Goal: Information Seeking & Learning: Check status

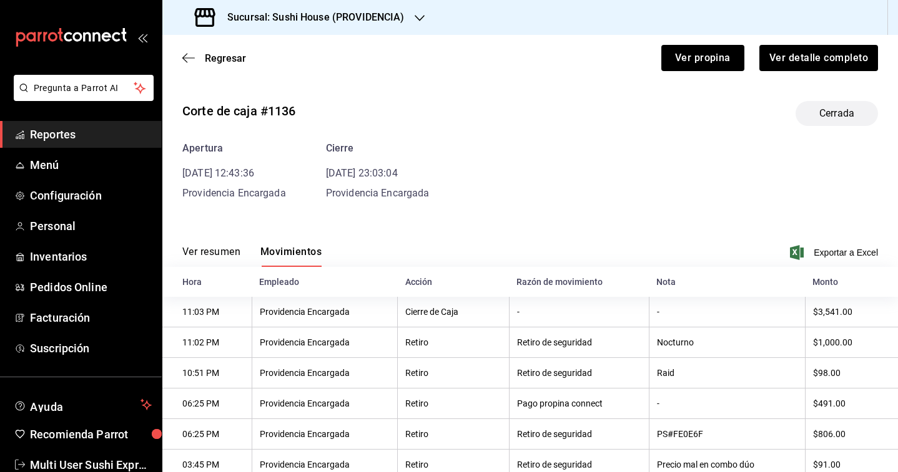
click at [292, 23] on h3 "Sucursal: Sushi House (PROVIDENCIA)" at bounding box center [310, 17] width 187 height 15
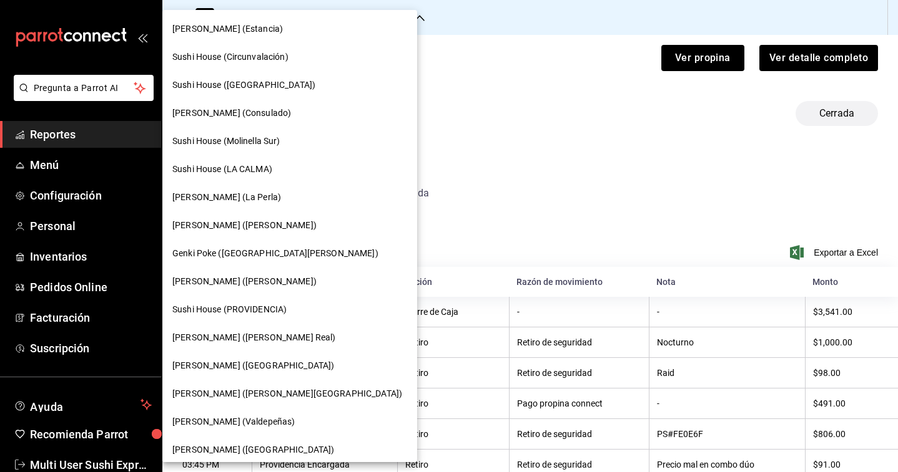
click at [253, 338] on span "[PERSON_NAME] ([PERSON_NAME] Real)" at bounding box center [253, 337] width 163 height 13
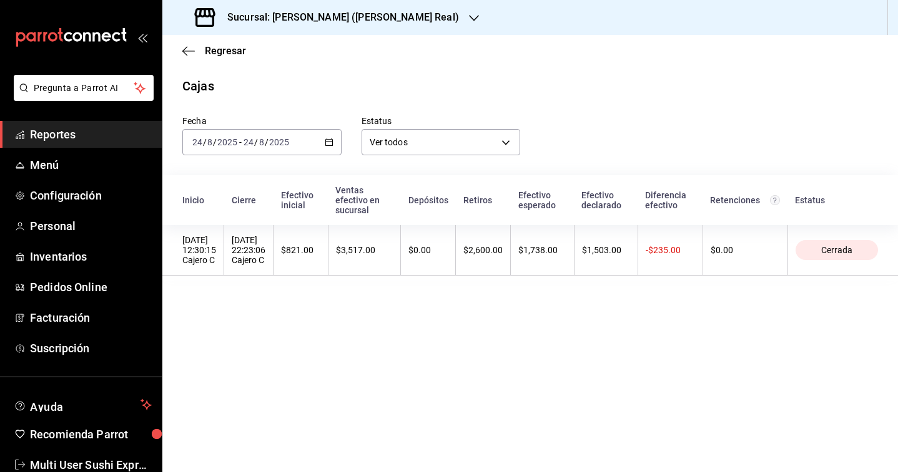
click at [307, 140] on div "[DATE] [DATE] - [DATE] [DATE]" at bounding box center [261, 142] width 159 height 26
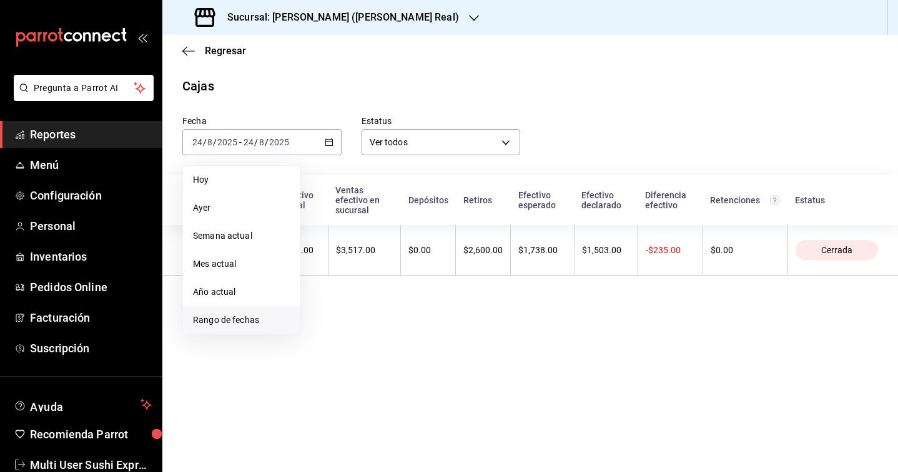
click at [252, 312] on li "Rango de fechas" at bounding box center [241, 320] width 117 height 28
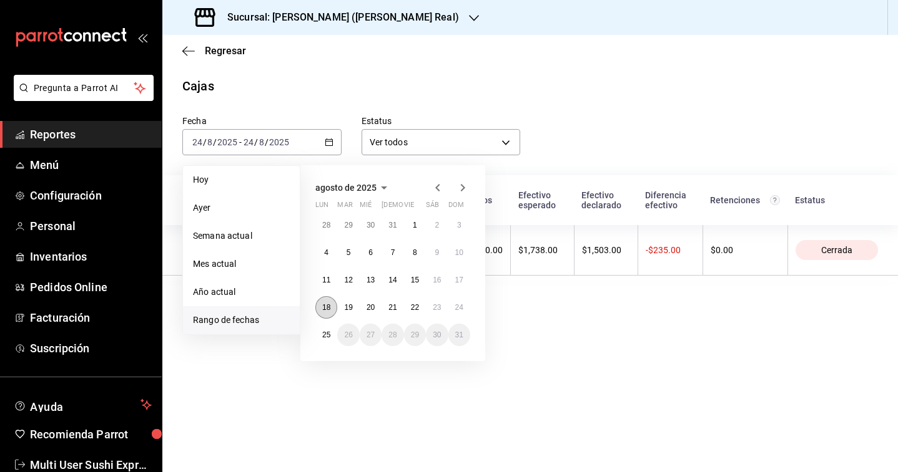
click at [321, 312] on button "18" at bounding box center [326, 307] width 22 height 22
click at [463, 311] on abbr "24" at bounding box center [459, 307] width 8 height 9
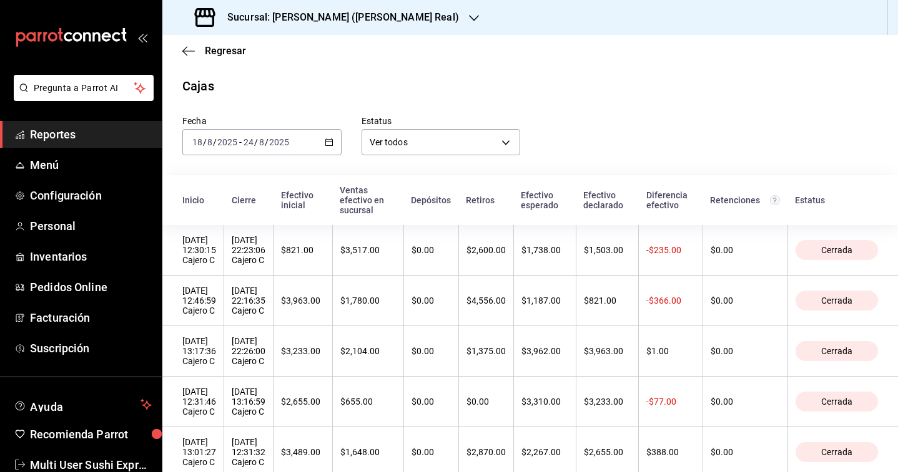
scroll to position [139, 0]
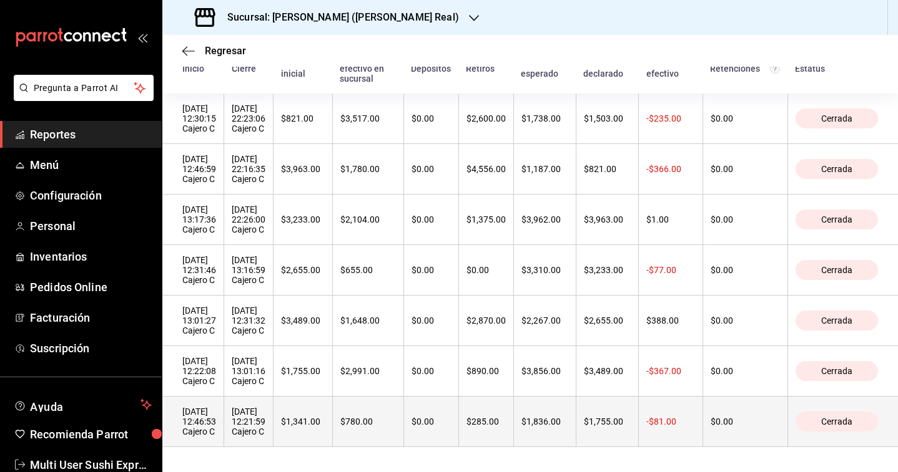
click at [360, 424] on th "$780.00" at bounding box center [367, 422] width 71 height 51
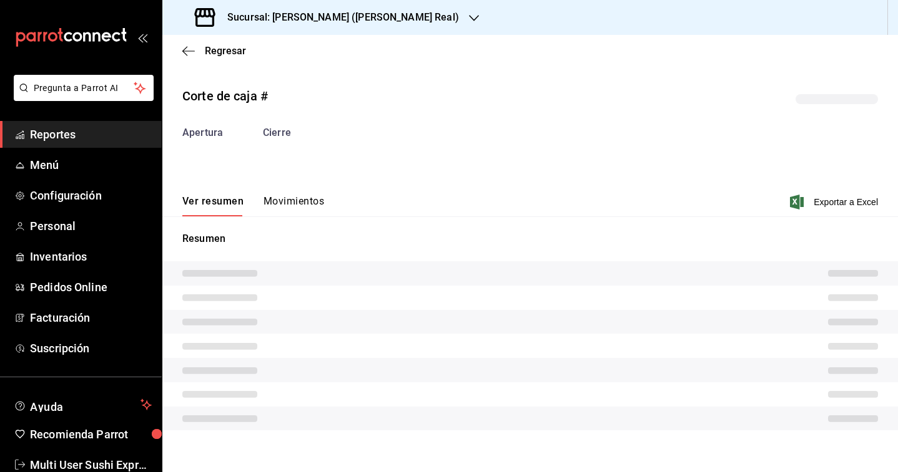
click at [279, 201] on button "Movimientos" at bounding box center [293, 205] width 61 height 21
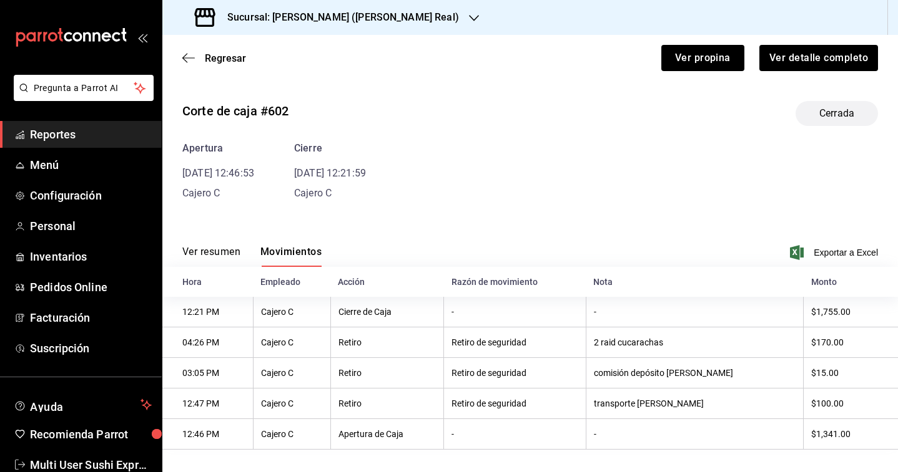
scroll to position [9, 0]
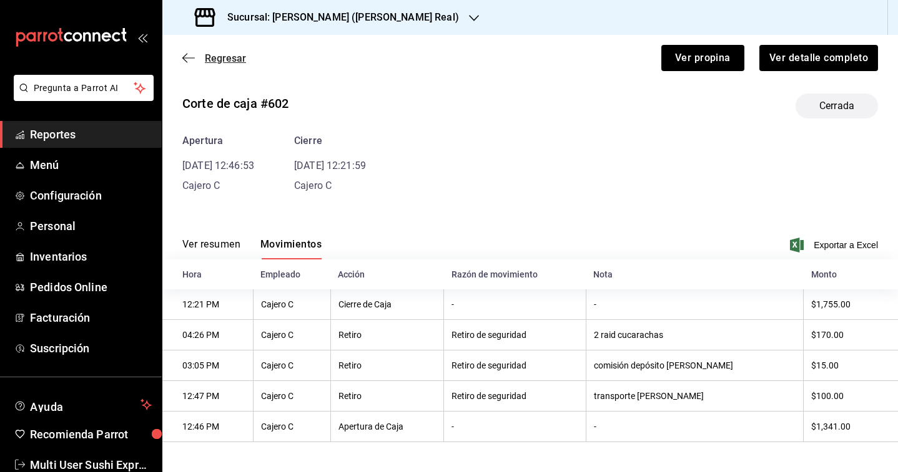
click at [235, 62] on span "Regresar" at bounding box center [225, 58] width 41 height 12
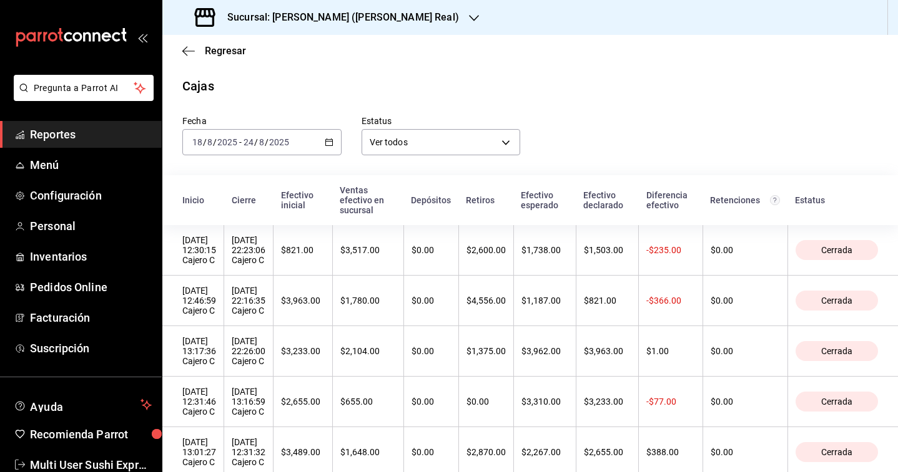
scroll to position [139, 0]
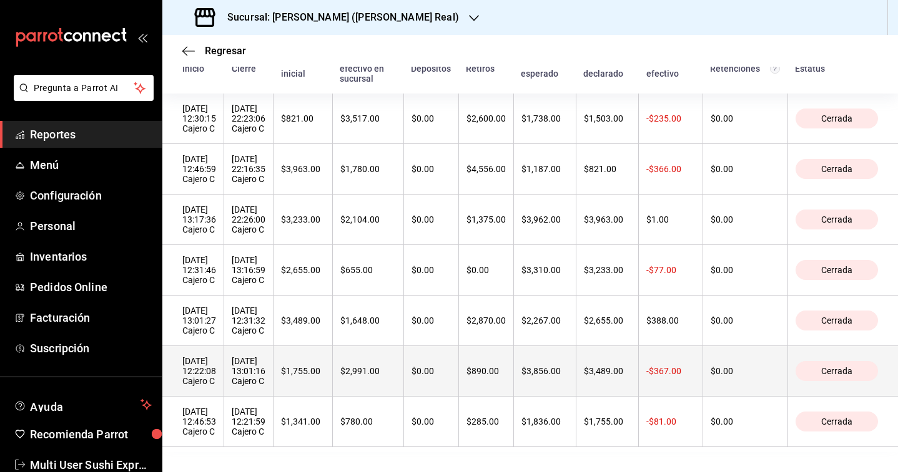
click at [309, 389] on th "$1,755.00" at bounding box center [302, 371] width 59 height 51
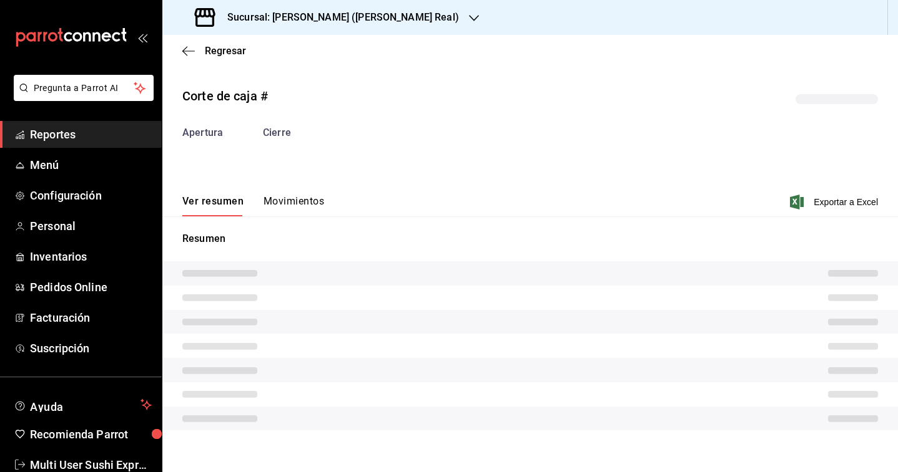
click at [304, 202] on div "Corte de caja # Apertura Cierre Ver resumen Movimientos Exportar a Excel Resumen" at bounding box center [529, 261] width 735 height 369
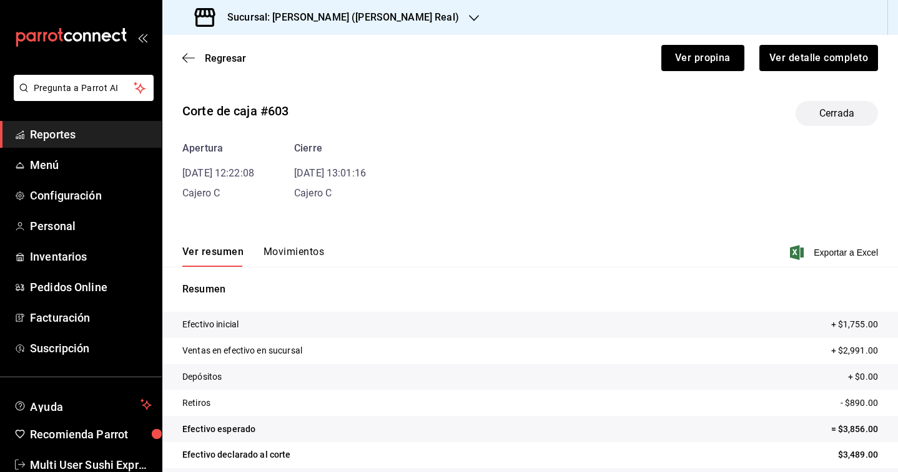
click at [300, 254] on button "Movimientos" at bounding box center [293, 256] width 61 height 21
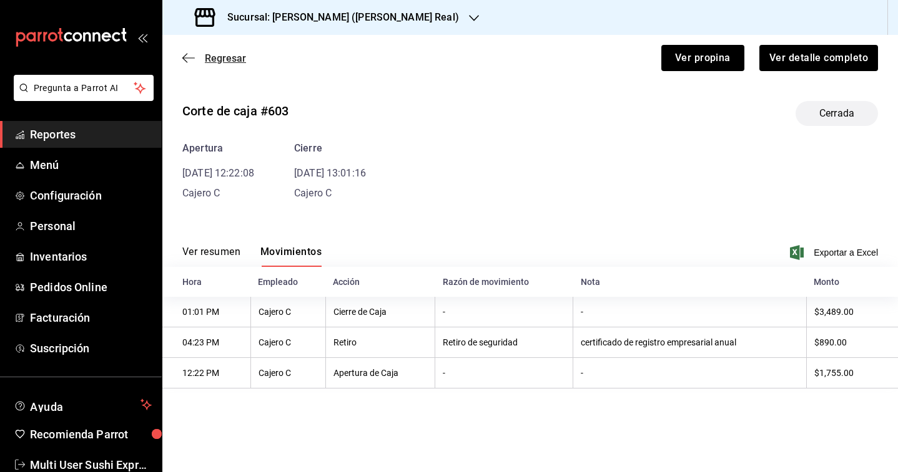
click at [232, 57] on span "Regresar" at bounding box center [225, 58] width 41 height 12
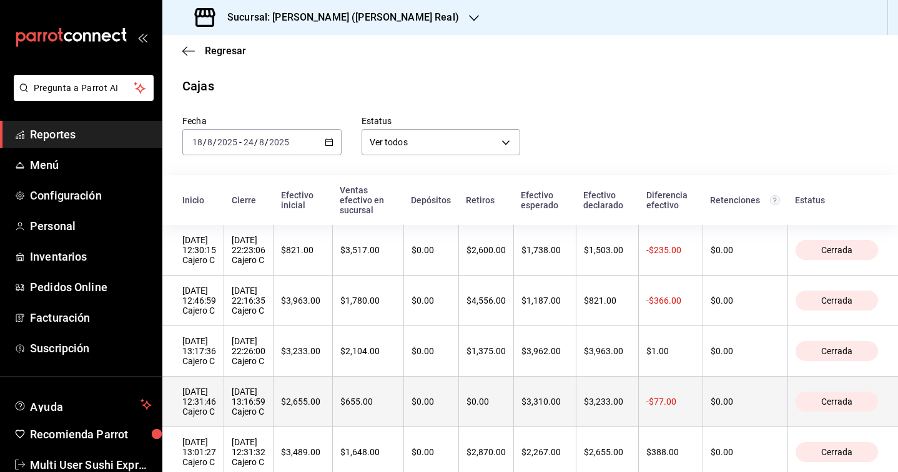
click at [273, 388] on th "[DATE] 13:16:59 Cajero C" at bounding box center [248, 402] width 49 height 51
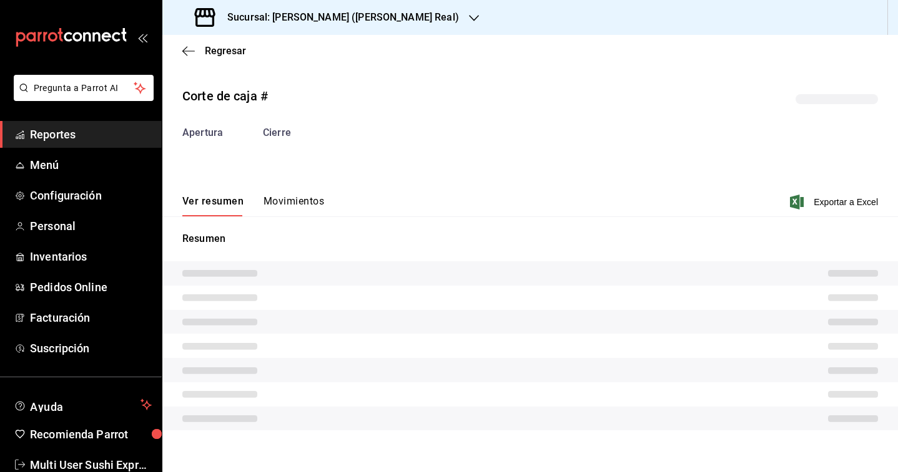
click at [286, 192] on div "Ver resumen Movimientos Exportar a Excel" at bounding box center [529, 198] width 735 height 36
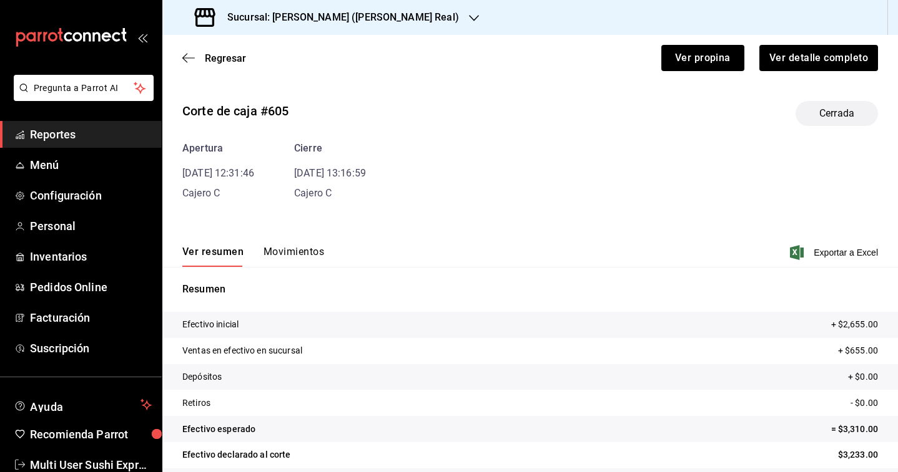
click at [292, 256] on button "Movimientos" at bounding box center [293, 256] width 61 height 21
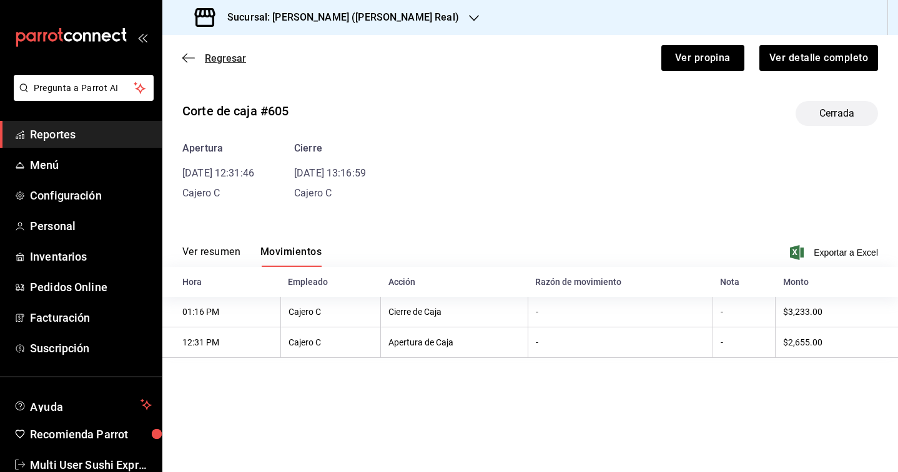
click at [218, 55] on span "Regresar" at bounding box center [225, 58] width 41 height 12
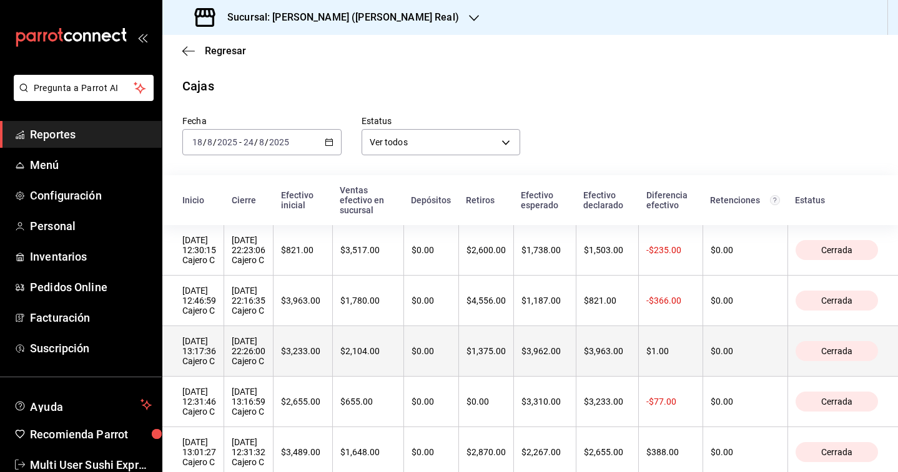
click at [265, 348] on div "[DATE] 22:26:00 Cajero C" at bounding box center [249, 351] width 34 height 30
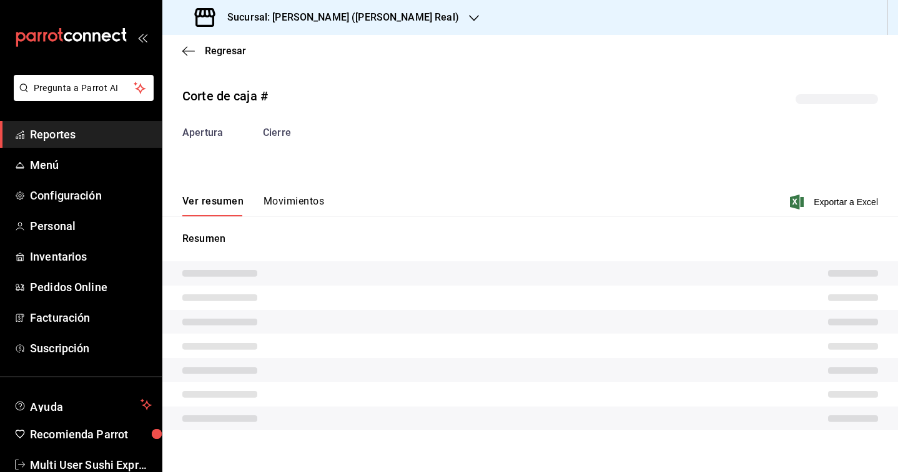
click at [291, 213] on button "Movimientos" at bounding box center [293, 205] width 61 height 21
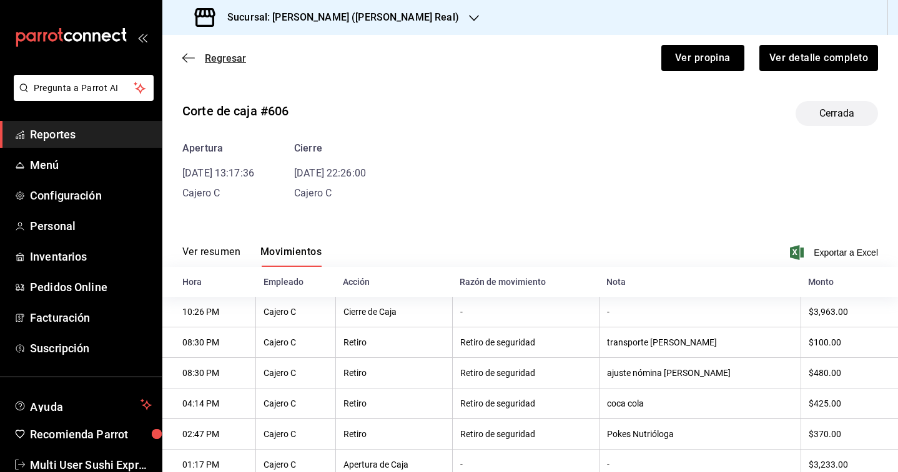
click at [242, 57] on span "Regresar" at bounding box center [225, 58] width 41 height 12
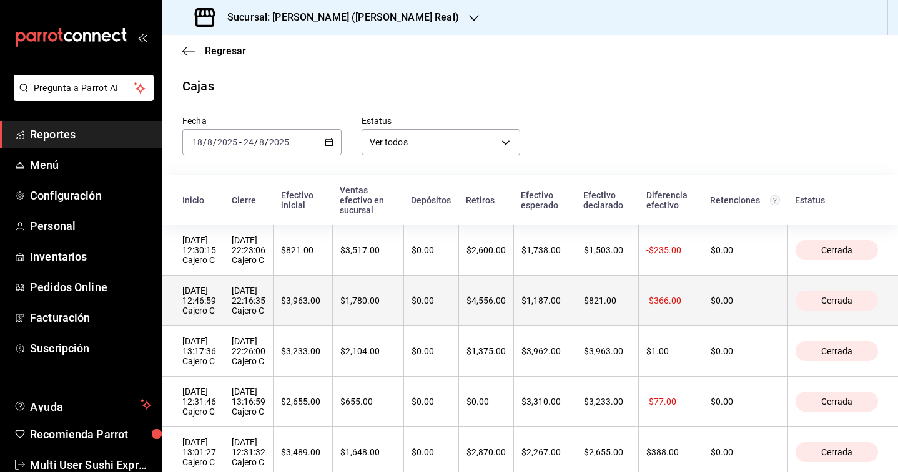
drag, startPoint x: 275, startPoint y: 270, endPoint x: 277, endPoint y: 315, distance: 44.4
click at [277, 315] on tbody "[DATE] 12:30:15 Cajero C [DATE] 22:23:06 Cajero C $821.00 $3,517.00 $0.00 $2,60…" at bounding box center [529, 402] width 735 height 354
click at [265, 315] on div "[DATE] 22:16:35 Cajero C" at bounding box center [249, 301] width 34 height 30
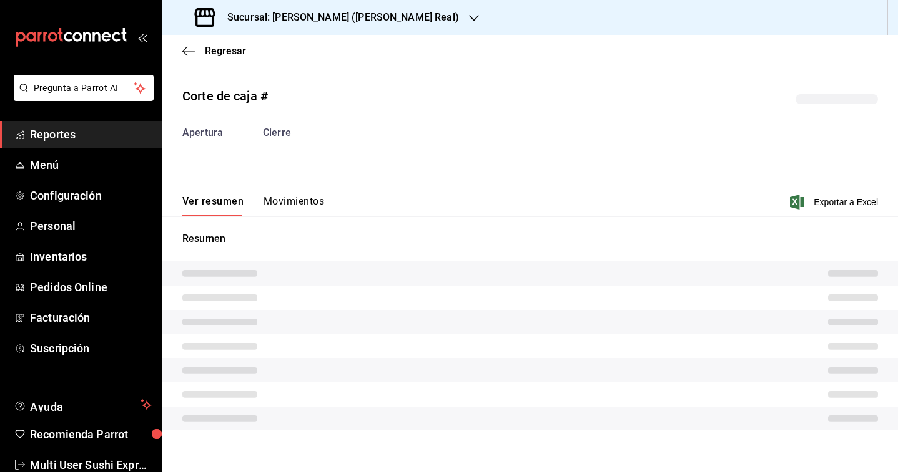
click at [299, 192] on div "Ver resumen Movimientos Exportar a Excel" at bounding box center [529, 198] width 735 height 36
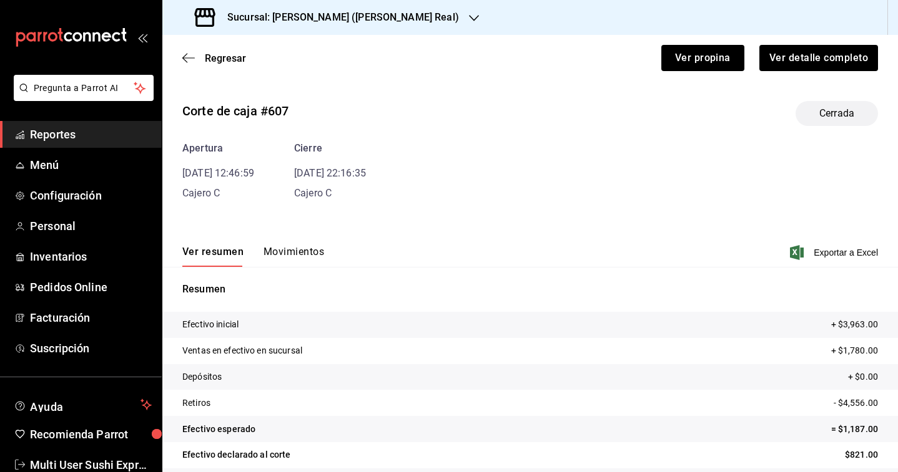
click at [304, 262] on button "Movimientos" at bounding box center [293, 256] width 61 height 21
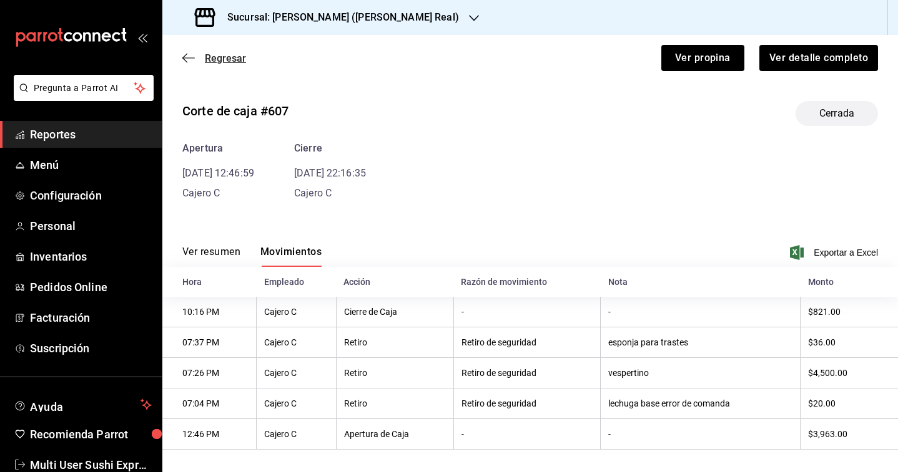
click at [232, 56] on span "Regresar" at bounding box center [225, 58] width 41 height 12
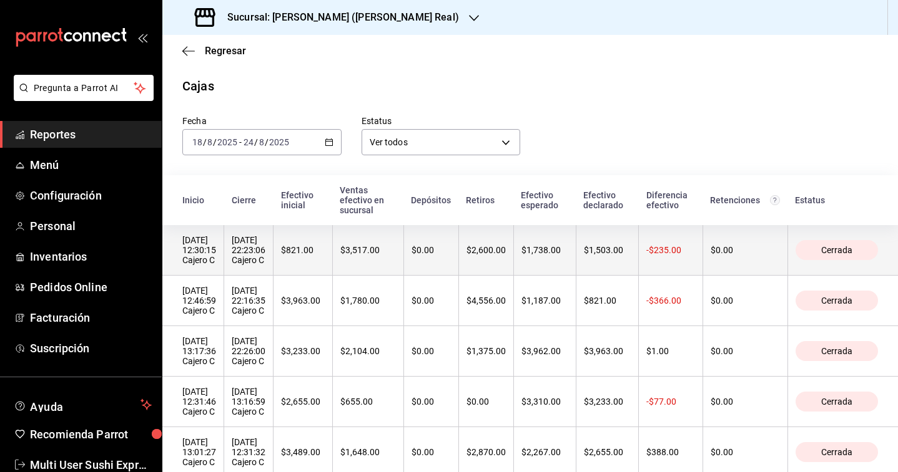
click at [265, 264] on div "[DATE] 22:23:06 Cajero C" at bounding box center [249, 250] width 34 height 30
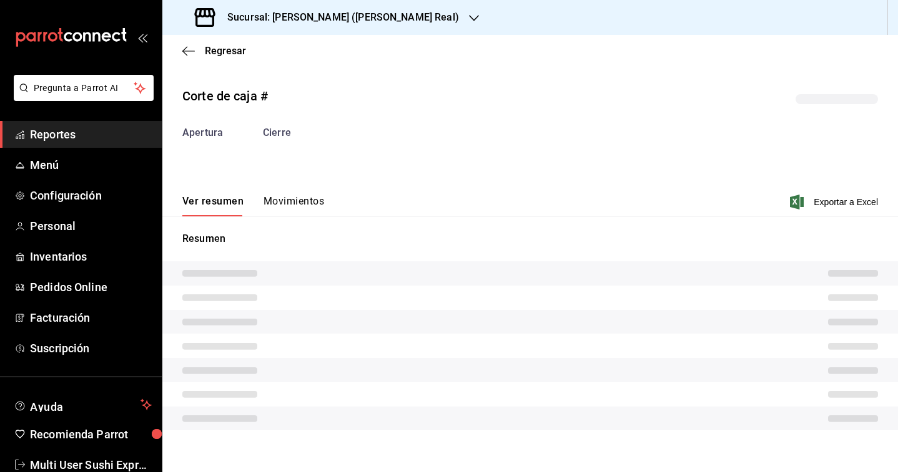
click at [286, 207] on button "Movimientos" at bounding box center [293, 205] width 61 height 21
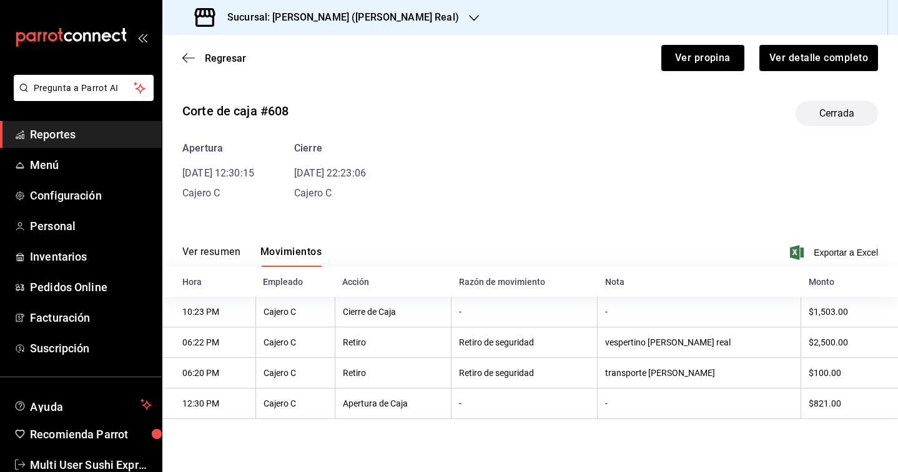
click at [300, 31] on div "Sucursal: [PERSON_NAME] ([PERSON_NAME] Real)" at bounding box center [327, 17] width 311 height 35
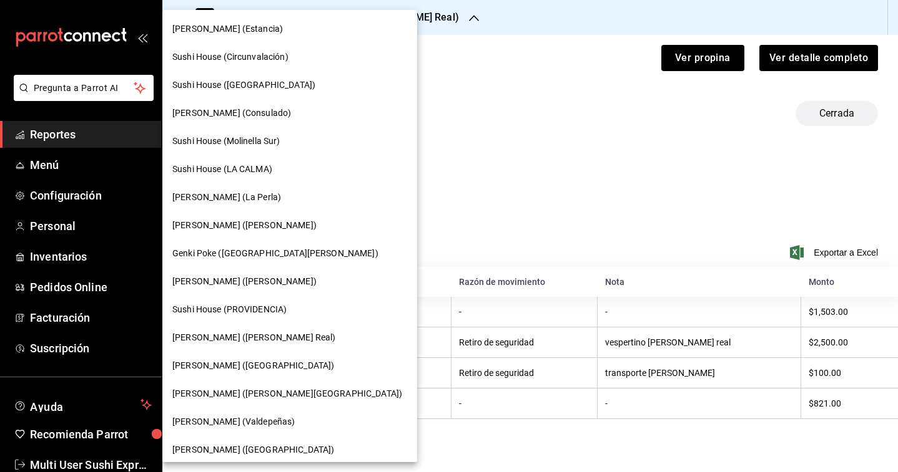
click at [252, 34] on span "[PERSON_NAME] (Estancia)" at bounding box center [227, 28] width 110 height 13
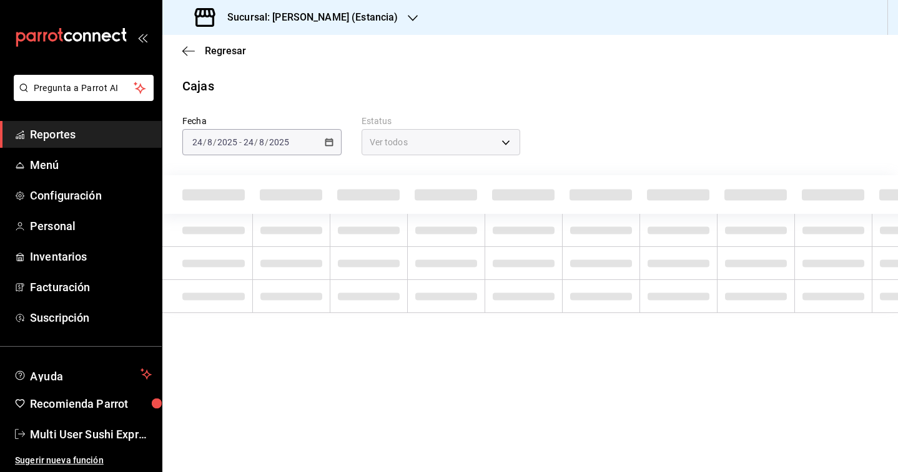
click at [296, 142] on div "[DATE] [DATE] - [DATE] [DATE]" at bounding box center [261, 142] width 159 height 26
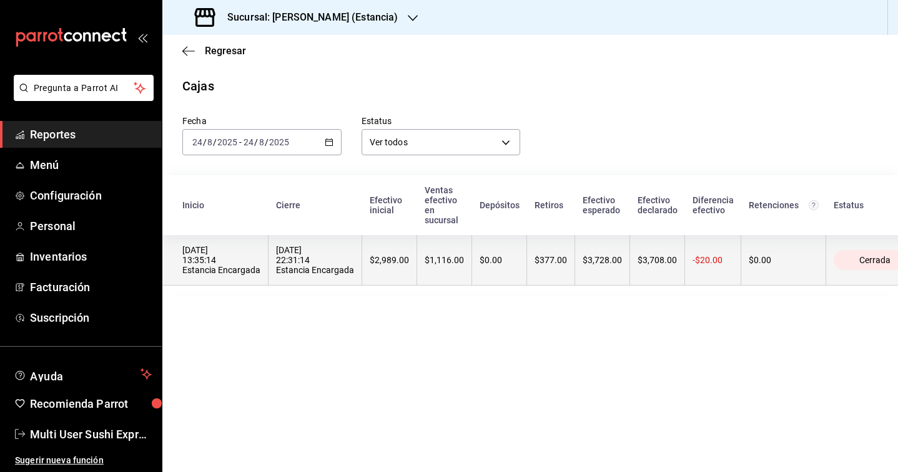
click at [300, 252] on div "[DATE] 22:31:14 Estancia Encargada" at bounding box center [315, 260] width 78 height 30
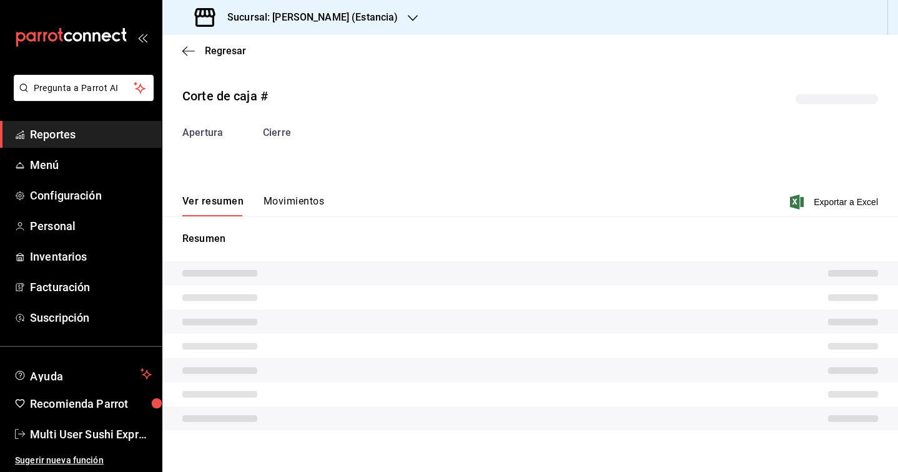
click at [303, 180] on div "Ver resumen Movimientos Exportar a Excel" at bounding box center [529, 198] width 735 height 36
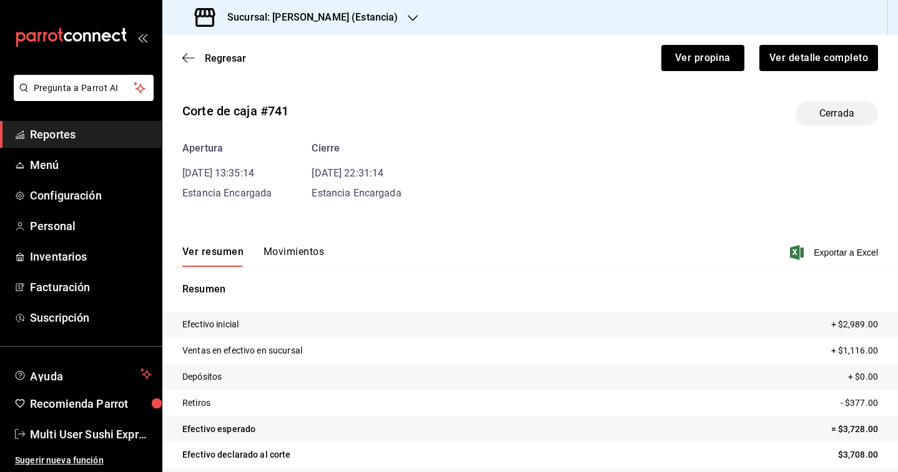
click at [303, 221] on div "Corte de caja #741 Cerrada Apertura [DATE] 13:35:14 Estancia Encargada Cierre […" at bounding box center [529, 300] width 735 height 418
click at [307, 245] on div "Ver resumen Movimientos Exportar a Excel" at bounding box center [529, 249] width 735 height 36
click at [308, 262] on button "Movimientos" at bounding box center [293, 256] width 61 height 21
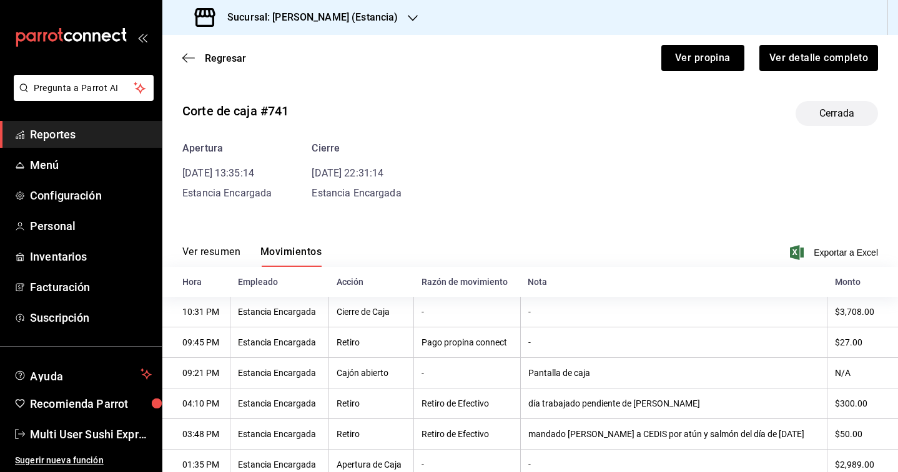
click at [272, 24] on h3 "Sucursal: [PERSON_NAME] (Estancia)" at bounding box center [307, 17] width 180 height 15
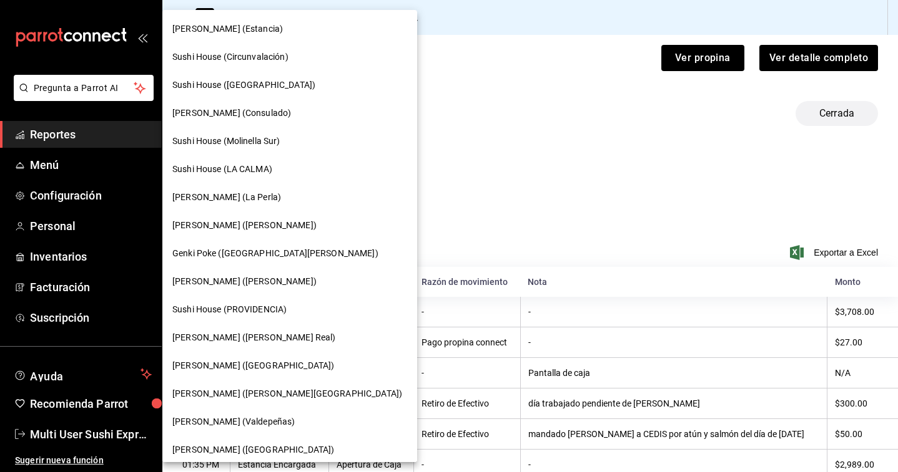
click at [261, 61] on span "Sushi House (Circunvalación)" at bounding box center [230, 57] width 116 height 13
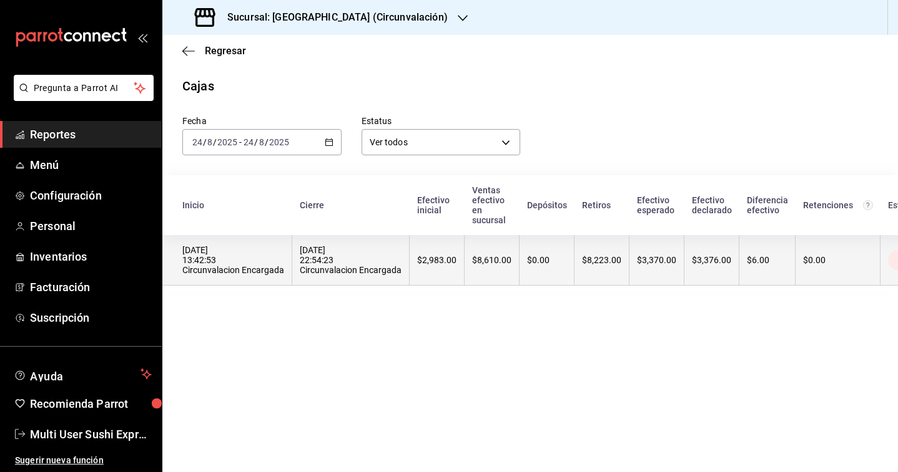
click at [321, 250] on div "[DATE] 22:54:23 Circunvalacion Encargada" at bounding box center [351, 260] width 102 height 30
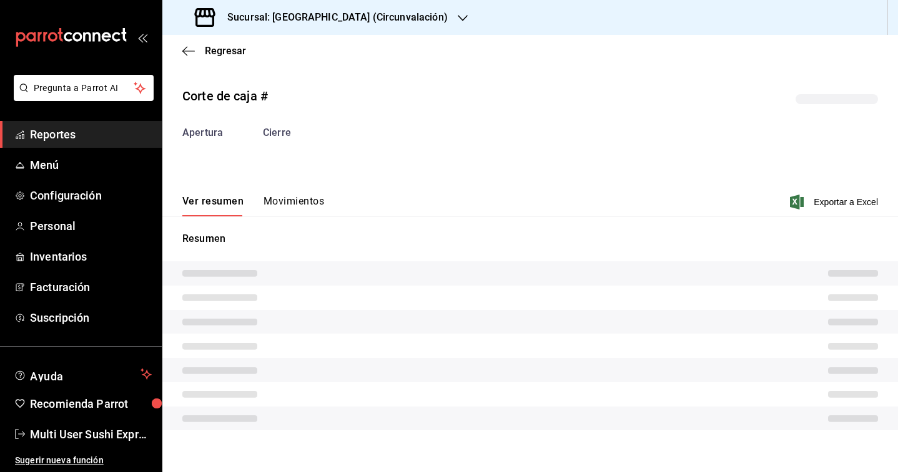
click at [312, 210] on button "Movimientos" at bounding box center [293, 205] width 61 height 21
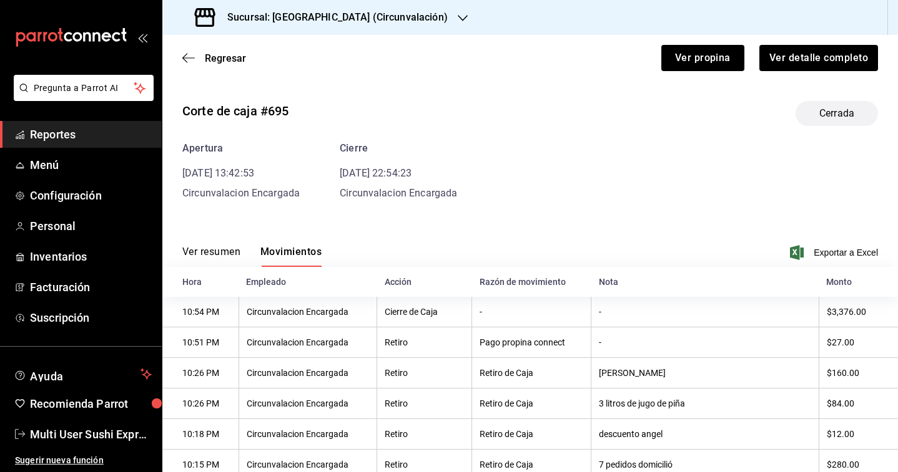
click at [272, 27] on div "Sucursal: [GEOGRAPHIC_DATA] (Circunvalación)" at bounding box center [322, 17] width 300 height 35
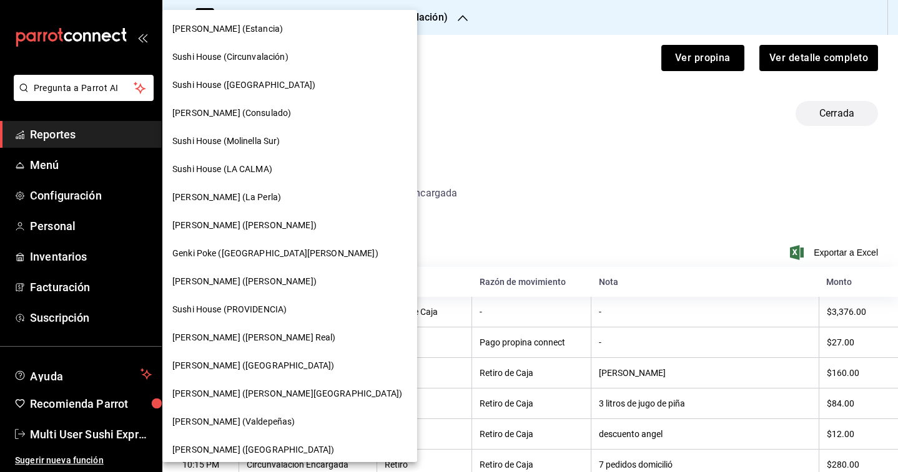
click at [252, 115] on span "[PERSON_NAME] (Consulado)" at bounding box center [231, 113] width 119 height 13
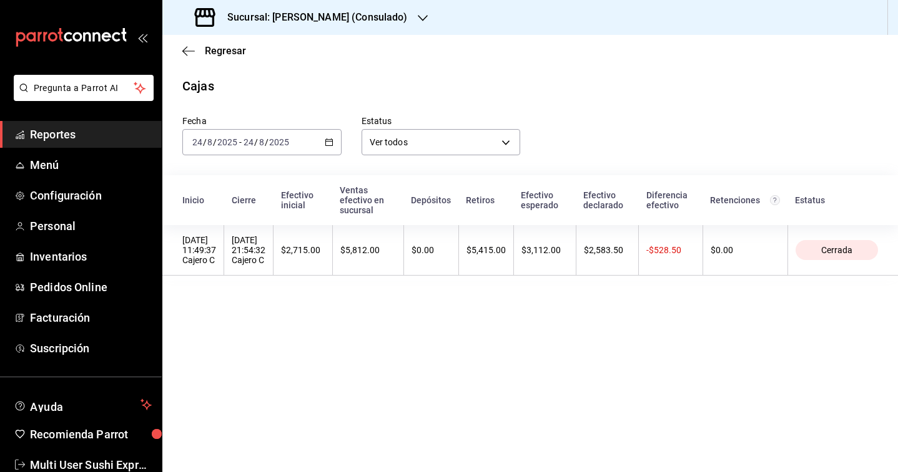
click at [278, 142] on input "2025" at bounding box center [278, 142] width 21 height 10
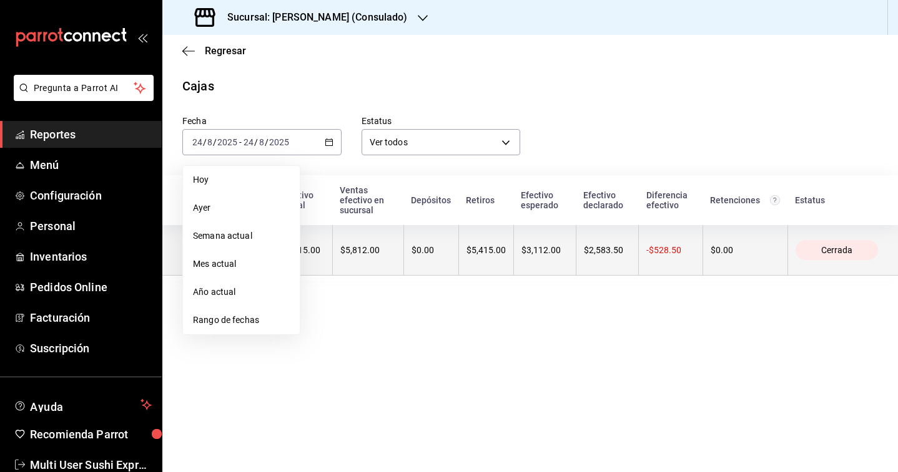
click at [374, 260] on th "$5,812.00" at bounding box center [367, 250] width 71 height 51
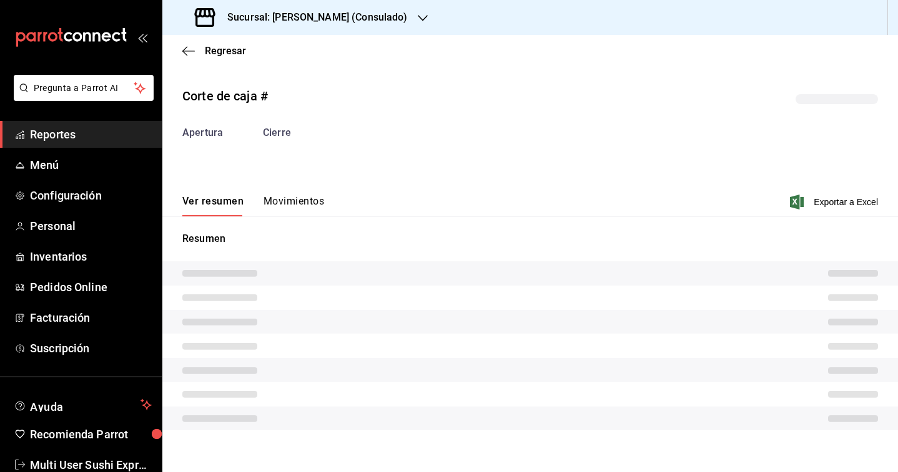
click at [278, 217] on div "Resumen" at bounding box center [529, 331] width 735 height 229
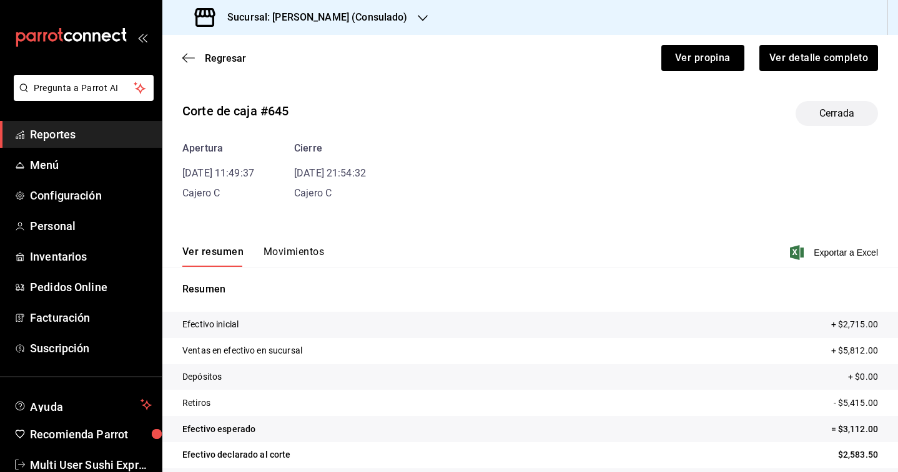
click at [300, 248] on button "Movimientos" at bounding box center [293, 256] width 61 height 21
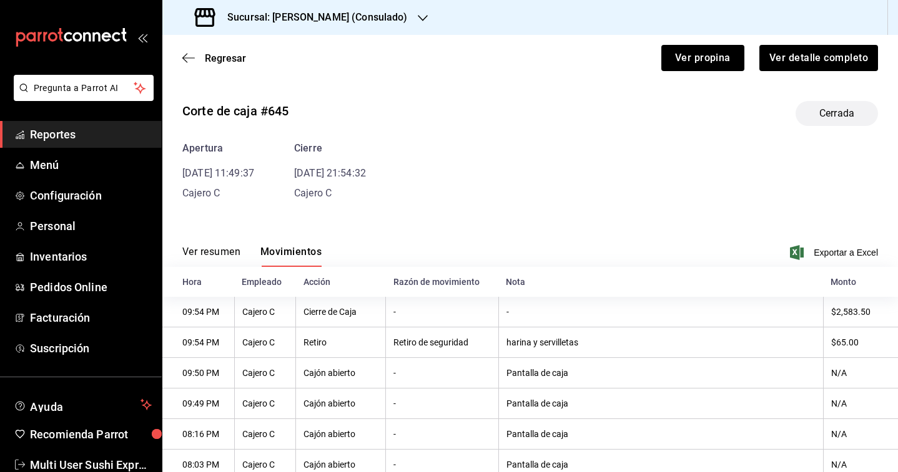
click at [320, 23] on h3 "Sucursal: [PERSON_NAME] (Consulado)" at bounding box center [312, 17] width 190 height 15
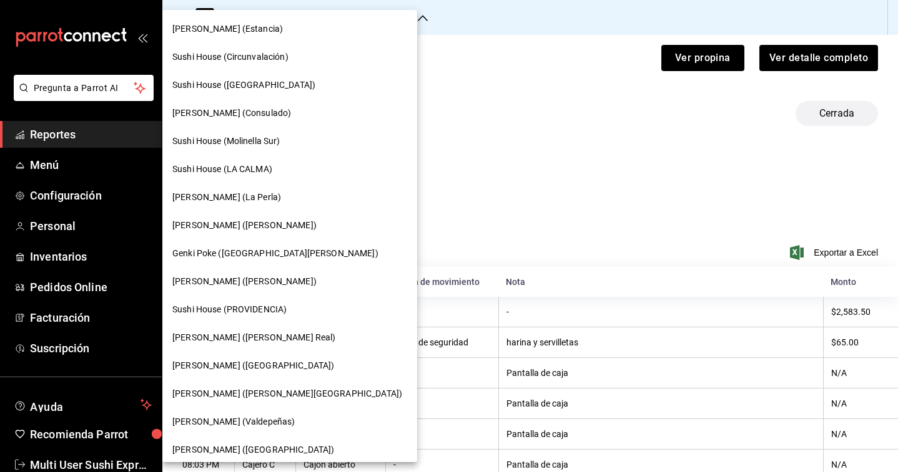
click at [252, 93] on div "Sushi House ([GEOGRAPHIC_DATA])" at bounding box center [289, 85] width 255 height 28
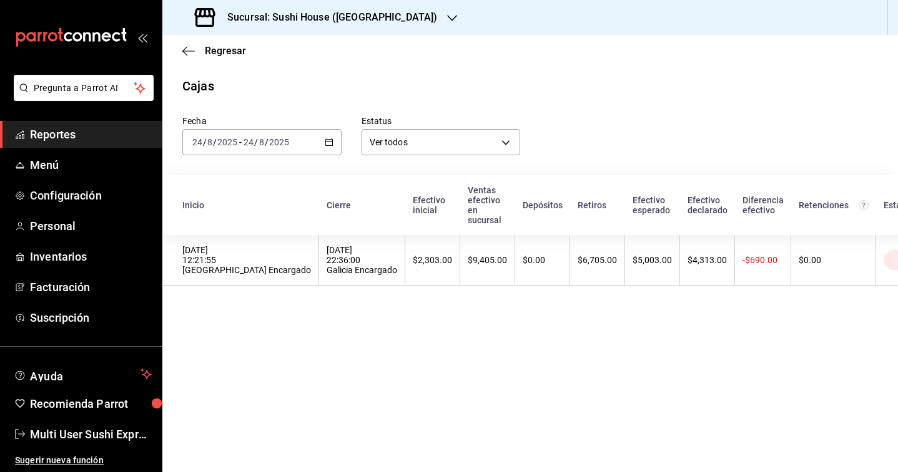
click at [326, 256] on div "[DATE] 22:36:00 Galicia Encargado" at bounding box center [361, 260] width 71 height 30
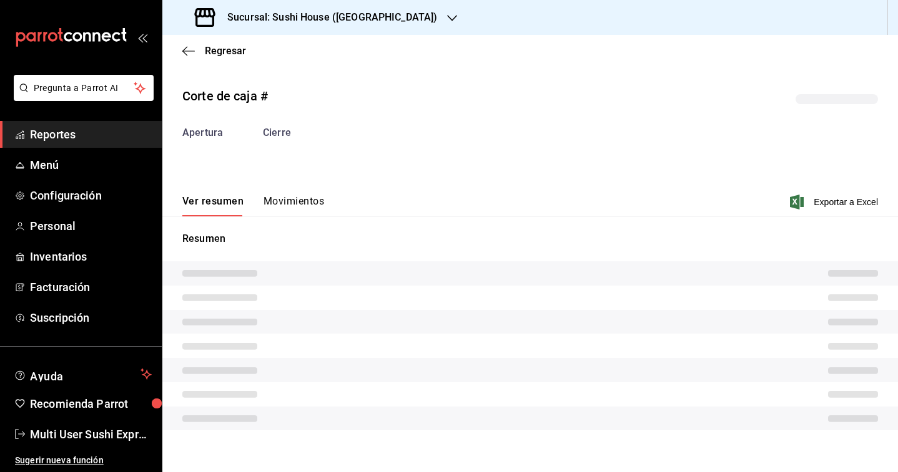
click at [296, 200] on button "Movimientos" at bounding box center [293, 205] width 61 height 21
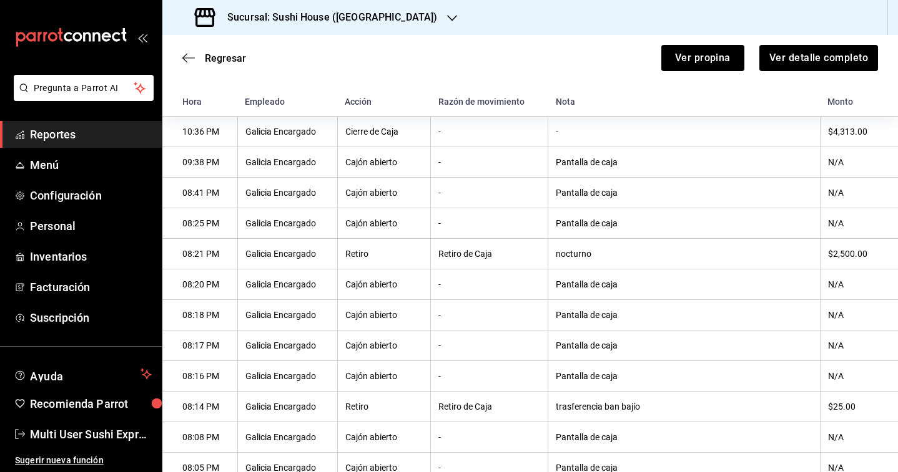
scroll to position [192, 0]
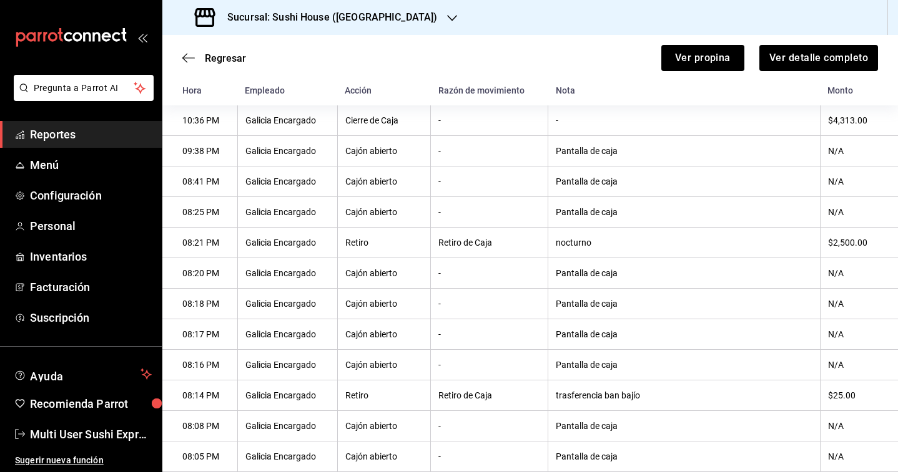
click at [305, 16] on h3 "Sucursal: Sushi House ([GEOGRAPHIC_DATA])" at bounding box center [327, 17] width 220 height 15
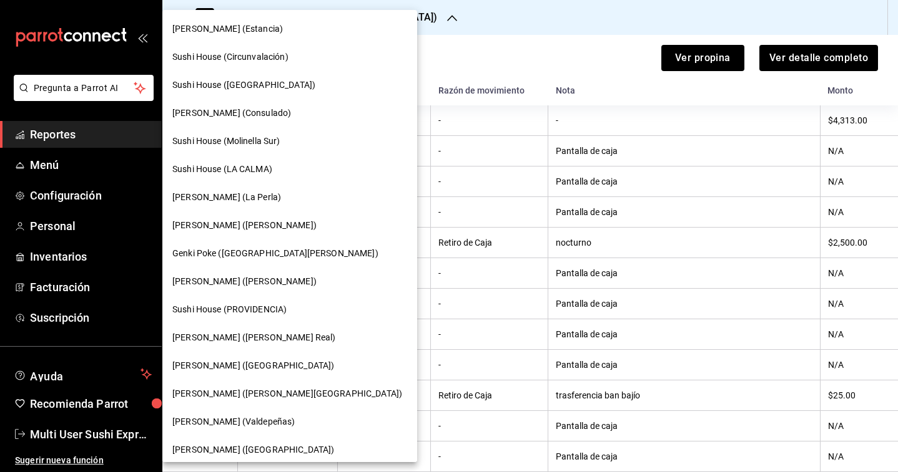
click at [247, 163] on span "Sushi House (LA CALMA)" at bounding box center [222, 169] width 100 height 13
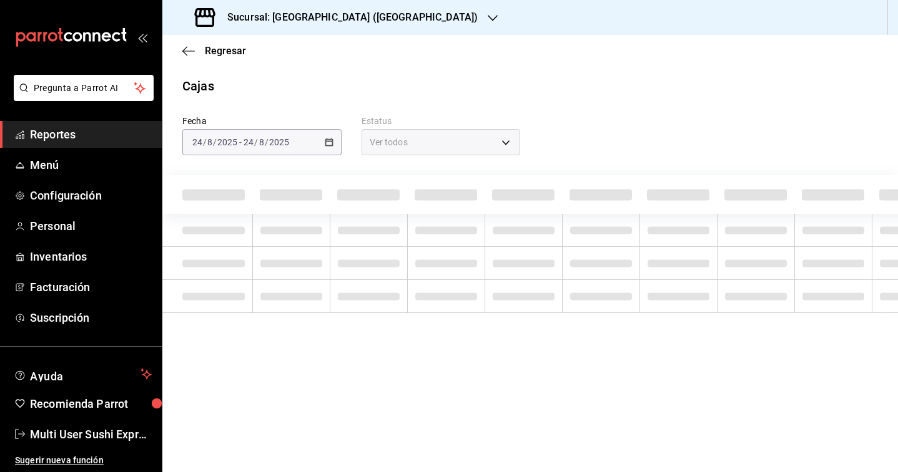
click at [316, 145] on div "[DATE] [DATE] - [DATE] [DATE]" at bounding box center [261, 142] width 159 height 26
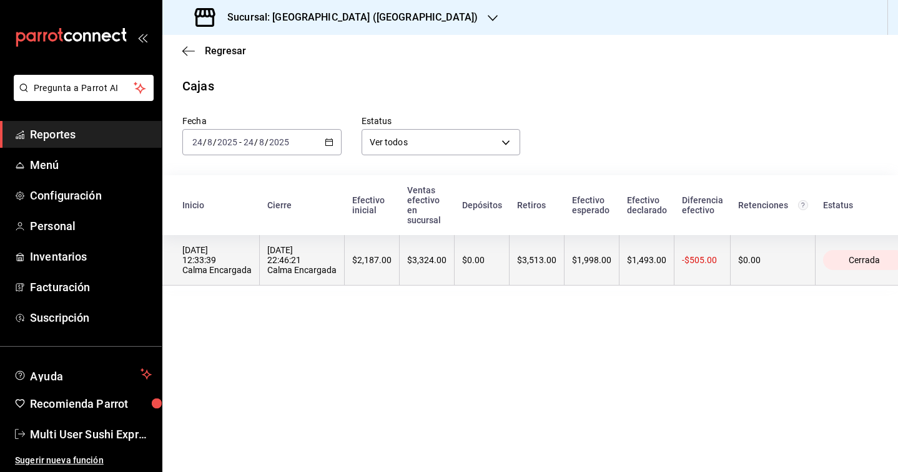
click at [276, 275] on div "[DATE] 22:46:21 Calma Encargada" at bounding box center [301, 260] width 69 height 30
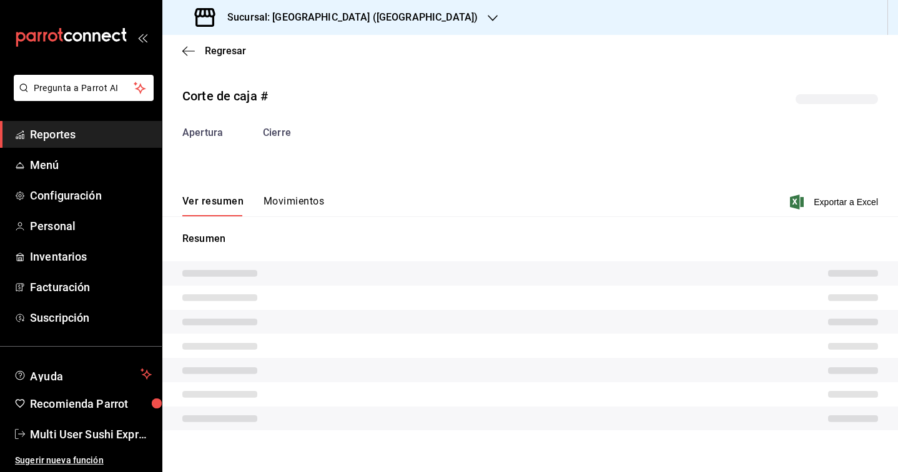
click at [276, 205] on button "Movimientos" at bounding box center [293, 205] width 61 height 21
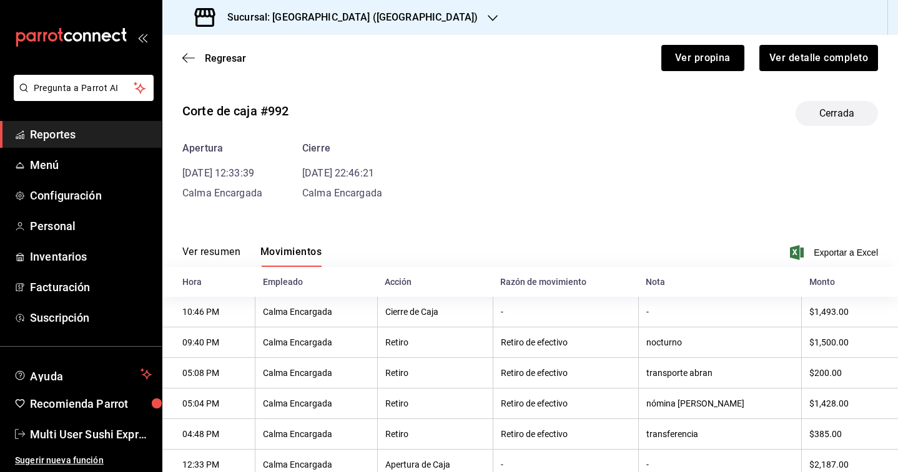
scroll to position [40, 0]
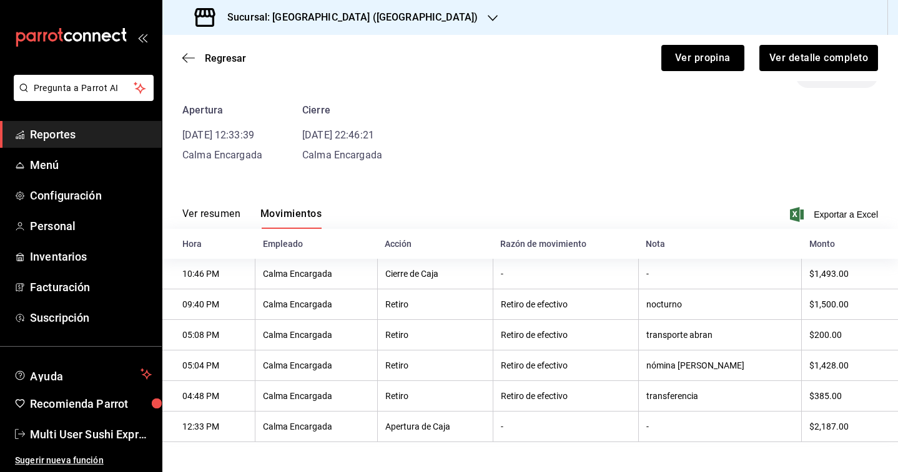
click at [345, 11] on h3 "Sucursal: [GEOGRAPHIC_DATA] ([GEOGRAPHIC_DATA])" at bounding box center [347, 17] width 260 height 15
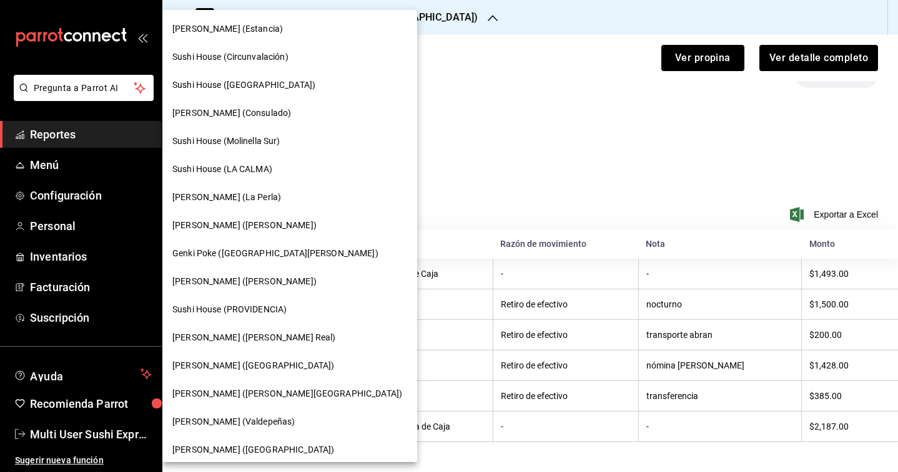
click at [248, 199] on span "[PERSON_NAME] (La Perla)" at bounding box center [226, 197] width 109 height 13
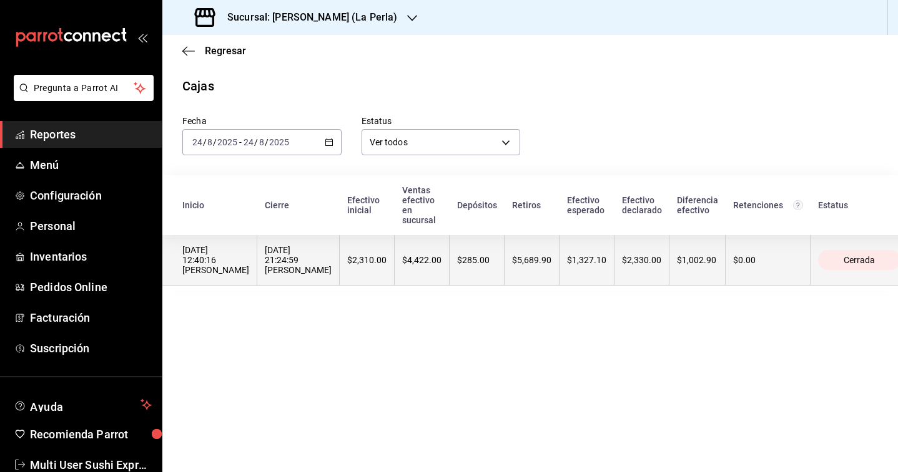
click at [394, 262] on th "$4,422.00" at bounding box center [421, 260] width 55 height 51
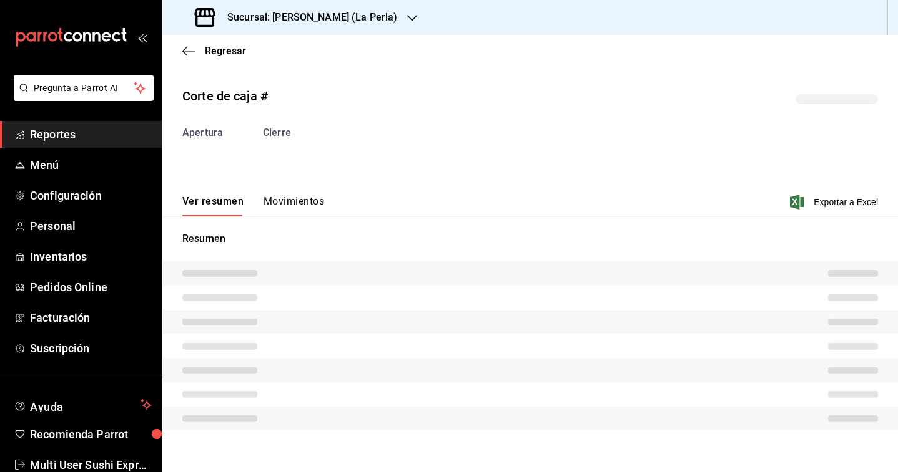
click at [317, 210] on button "Movimientos" at bounding box center [293, 205] width 61 height 21
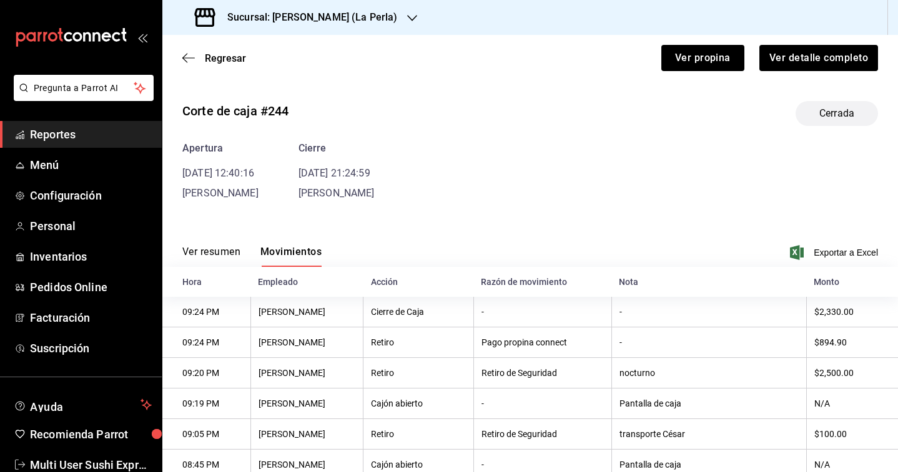
scroll to position [6, 0]
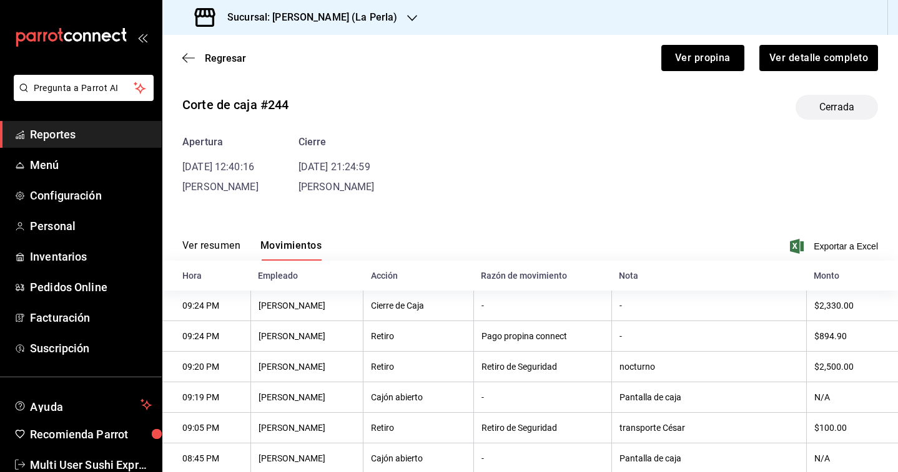
click at [345, 1] on div "Sucursal: [PERSON_NAME] (La Perla)" at bounding box center [297, 17] width 250 height 35
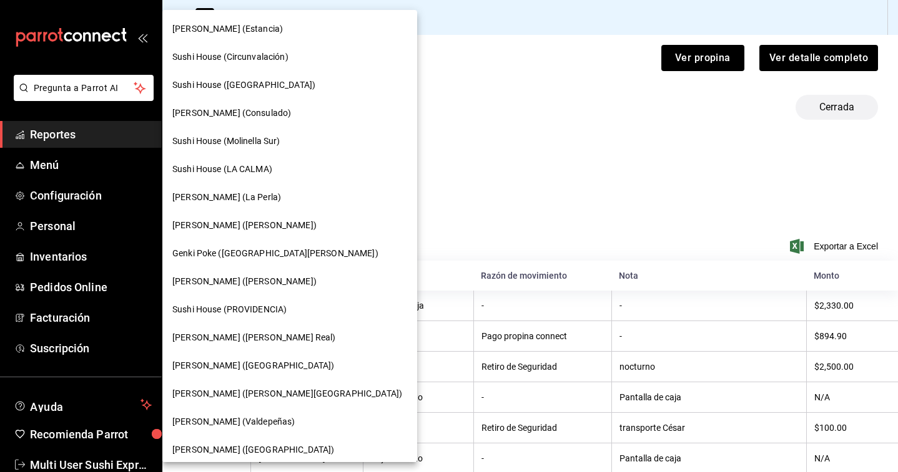
click at [250, 314] on span "Sushi House (PROVIDENCIA)" at bounding box center [229, 309] width 114 height 13
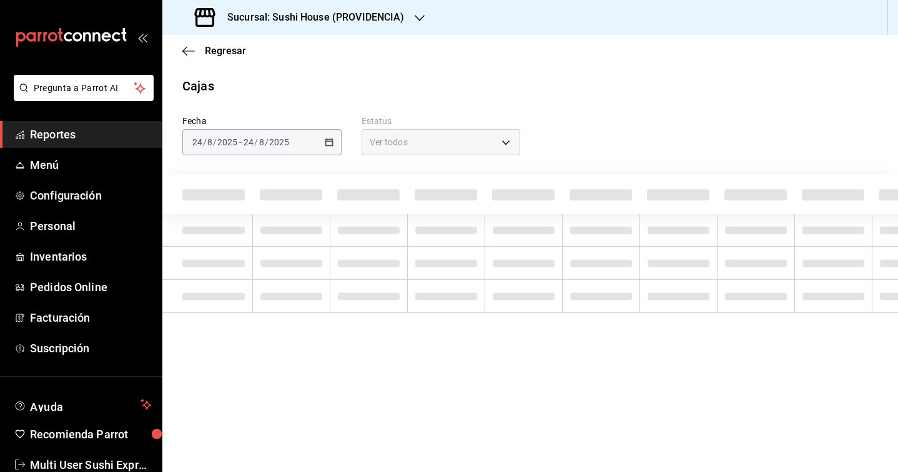
click at [295, 149] on div "[DATE] [DATE] - [DATE] [DATE]" at bounding box center [261, 142] width 159 height 26
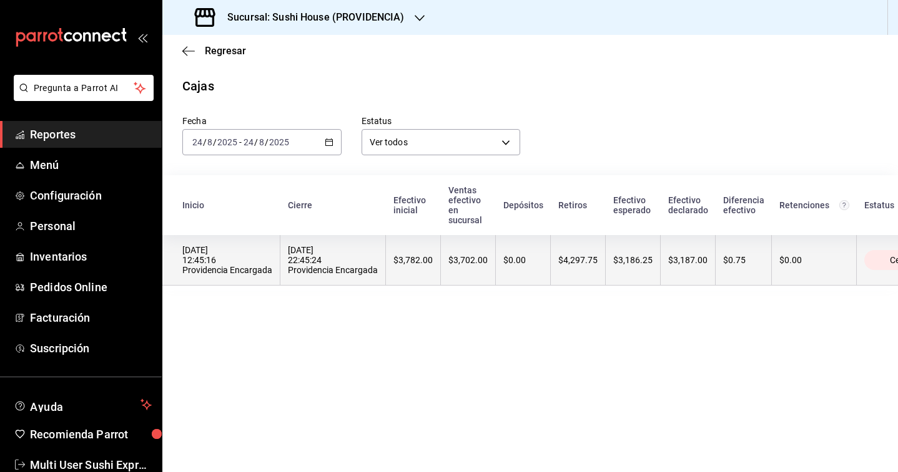
click at [357, 283] on th "[DATE] 22:45:24 Providencia Encargada" at bounding box center [332, 260] width 105 height 51
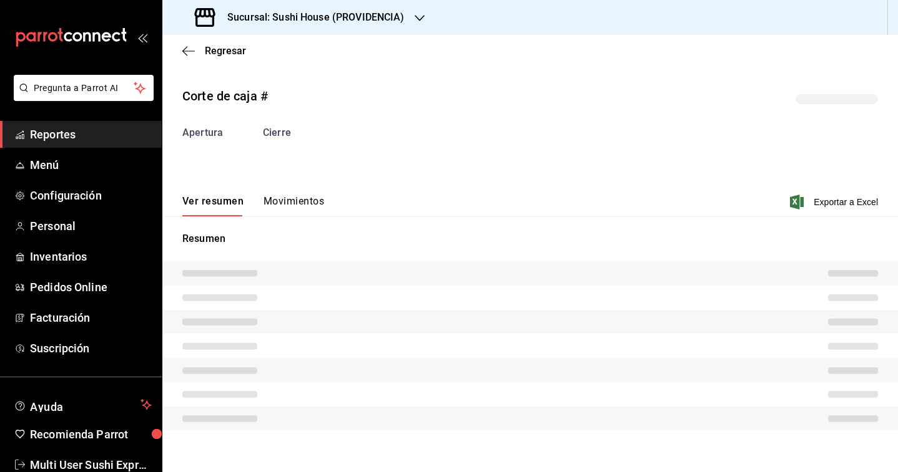
click at [313, 211] on button "Movimientos" at bounding box center [293, 205] width 61 height 21
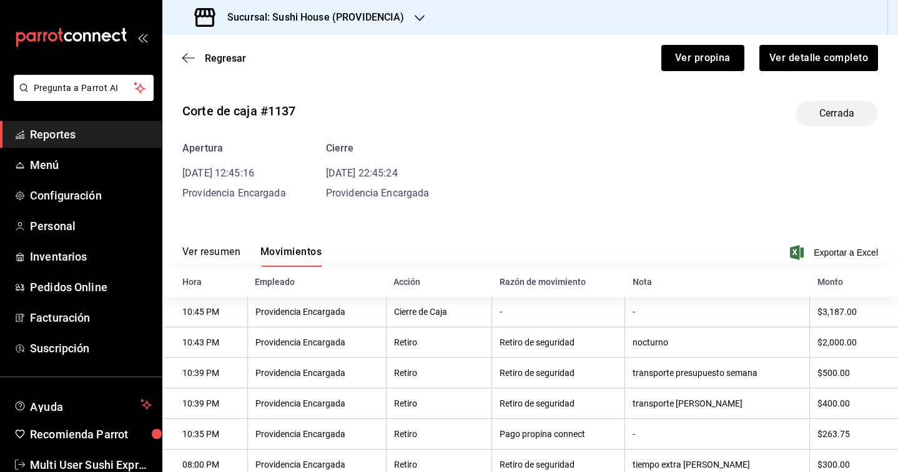
click at [366, 12] on h3 "Sucursal: Sushi House (PROVIDENCIA)" at bounding box center [310, 17] width 187 height 15
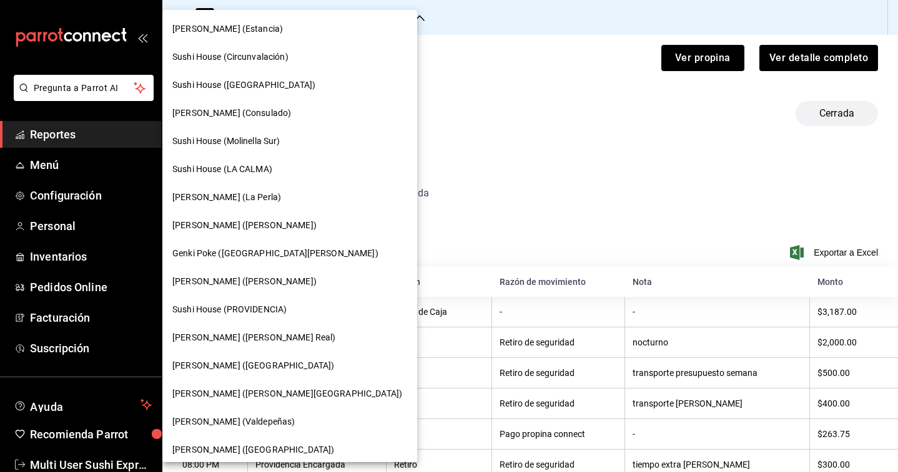
click at [257, 339] on span "[PERSON_NAME] ([PERSON_NAME] Real)" at bounding box center [253, 337] width 163 height 13
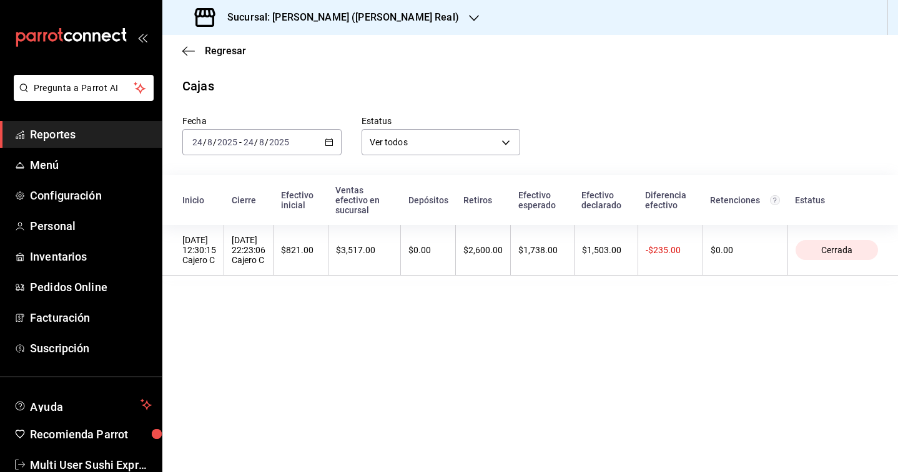
click at [288, 143] on input "2025" at bounding box center [278, 142] width 21 height 10
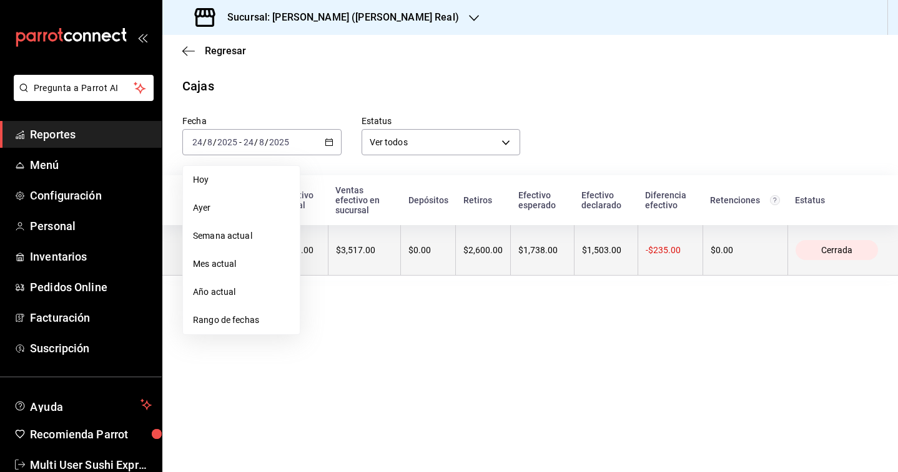
click at [421, 248] on th "$0.00" at bounding box center [428, 250] width 55 height 51
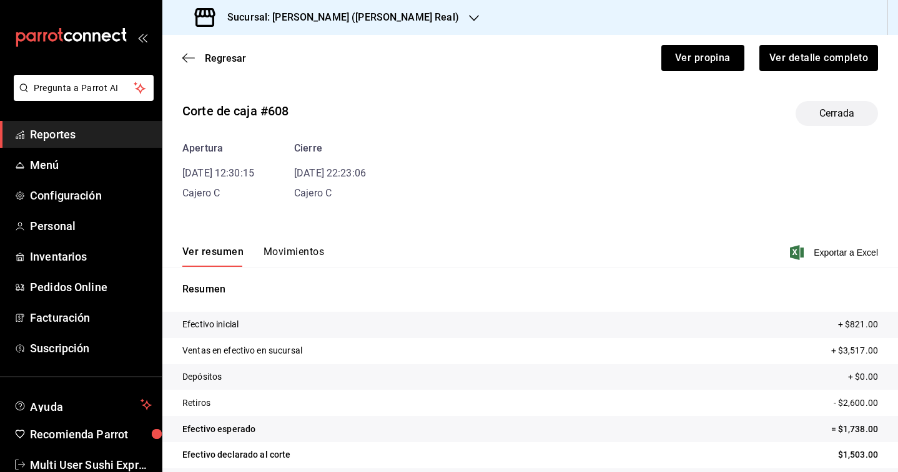
click at [300, 231] on div "Ver resumen Movimientos Exportar a Excel" at bounding box center [529, 249] width 735 height 36
click at [301, 266] on button "Movimientos" at bounding box center [293, 256] width 61 height 21
